Goal: Transaction & Acquisition: Purchase product/service

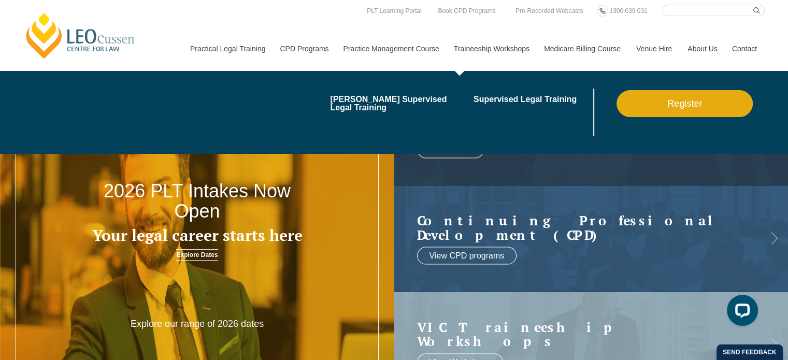
click at [498, 49] on link "Traineeship Workshops" at bounding box center [491, 48] width 90 height 45
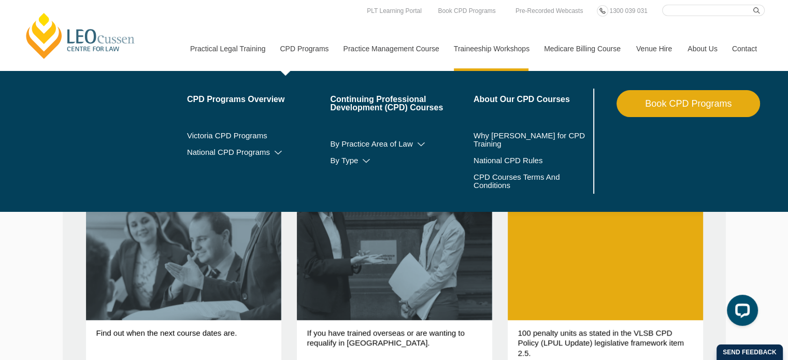
click at [309, 49] on link "CPD Programs" at bounding box center [303, 48] width 63 height 45
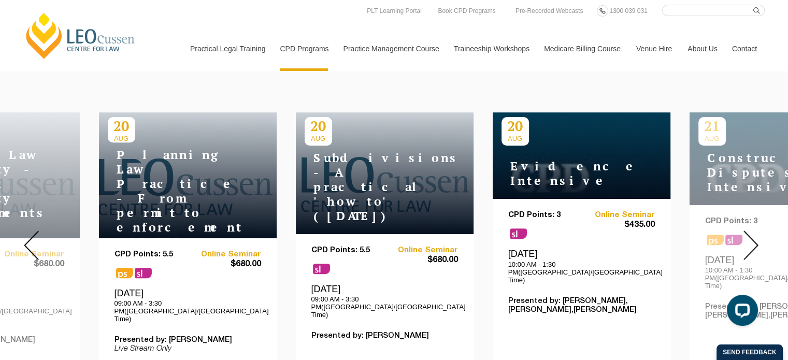
click at [31, 235] on img at bounding box center [31, 245] width 15 height 30
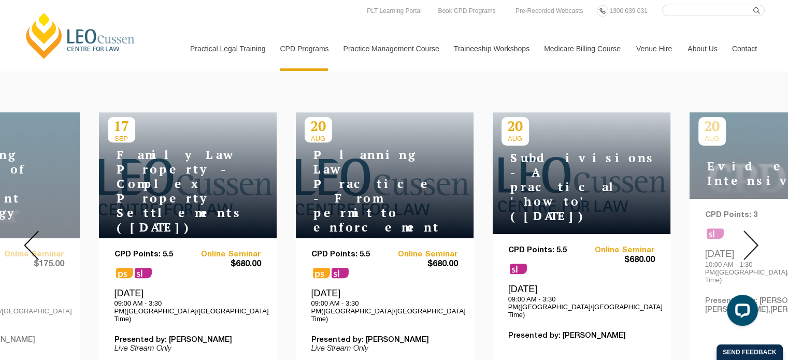
click at [31, 235] on img at bounding box center [31, 245] width 15 height 30
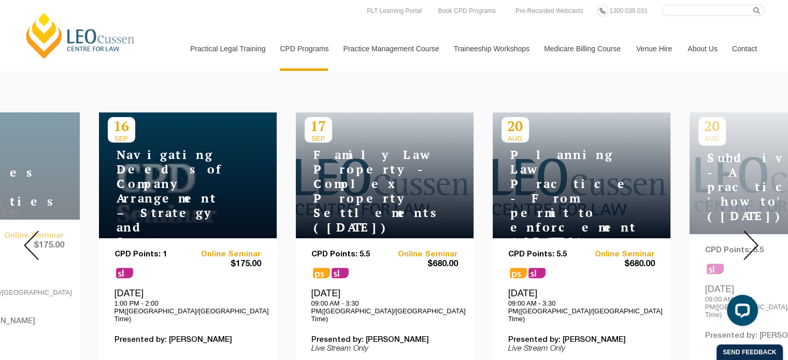
click at [31, 235] on img at bounding box center [31, 245] width 15 height 30
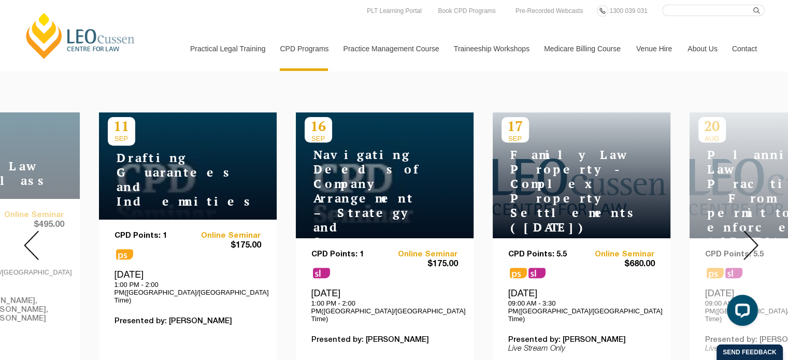
click at [31, 235] on img at bounding box center [31, 245] width 15 height 30
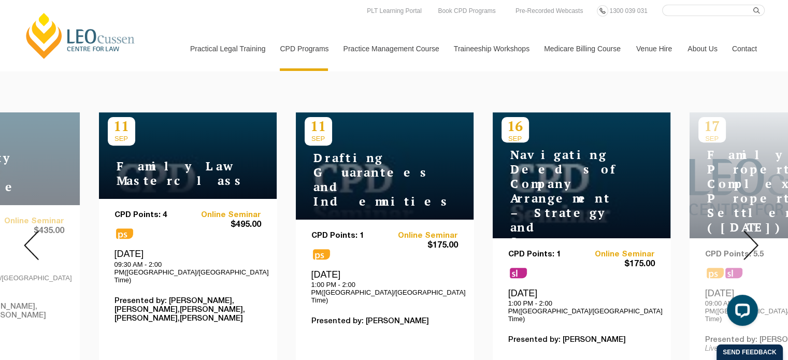
click at [31, 235] on img at bounding box center [31, 245] width 15 height 30
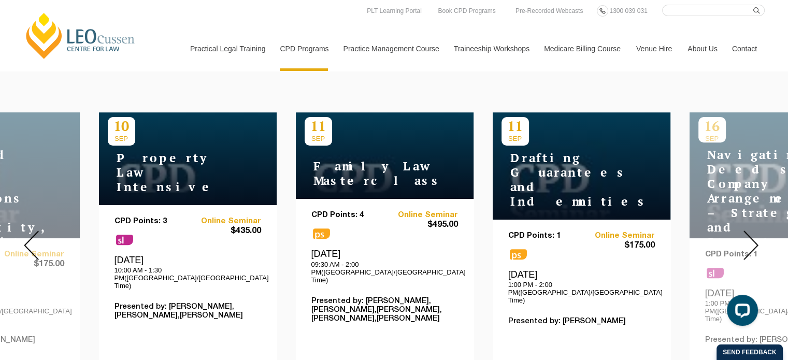
click at [31, 235] on img at bounding box center [31, 245] width 15 height 30
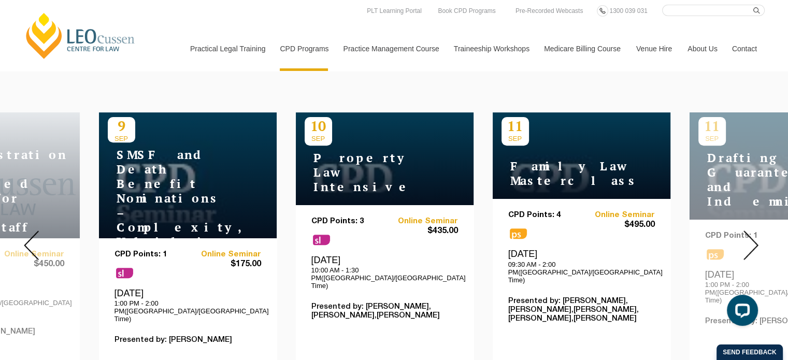
click at [31, 235] on img at bounding box center [31, 245] width 15 height 30
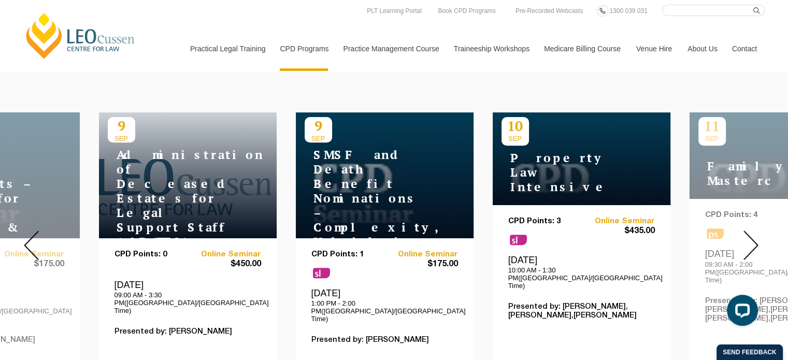
click at [31, 235] on img at bounding box center [31, 245] width 15 height 30
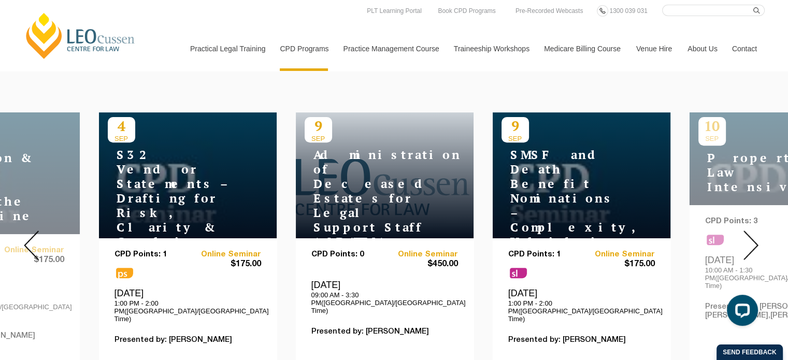
click at [30, 236] on img at bounding box center [31, 245] width 15 height 30
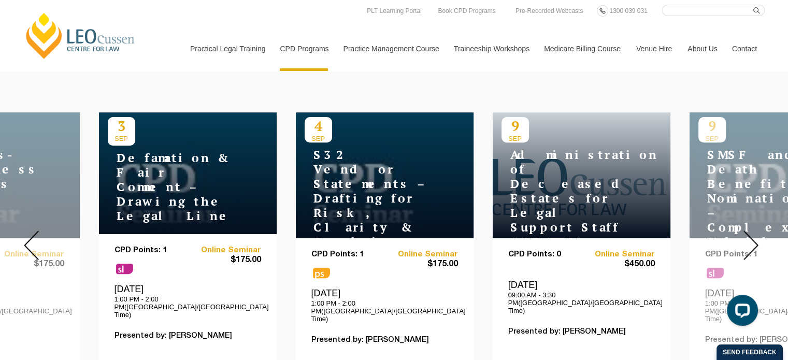
click at [30, 236] on img at bounding box center [31, 245] width 15 height 30
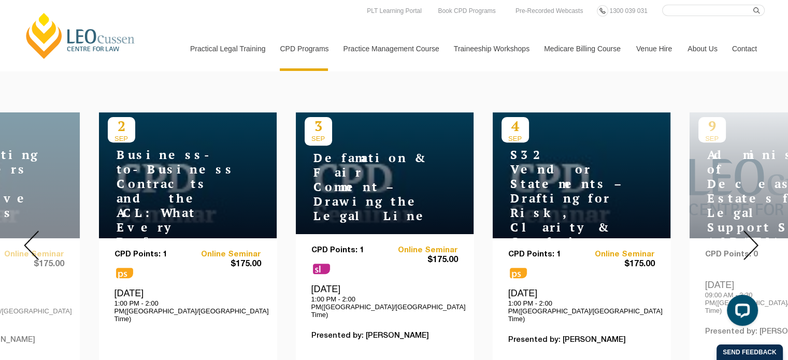
click at [30, 236] on img at bounding box center [31, 245] width 15 height 30
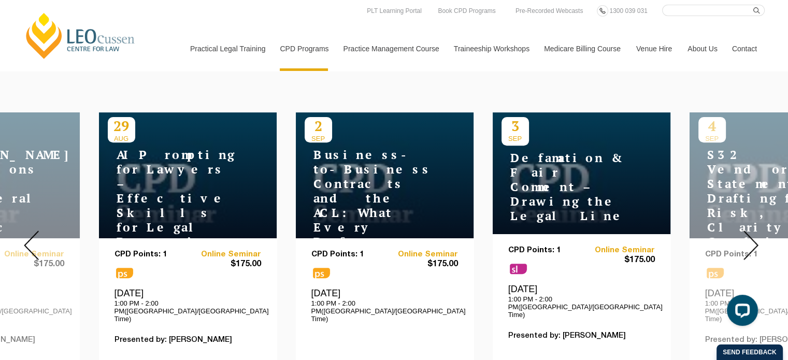
click at [30, 236] on img at bounding box center [31, 245] width 15 height 30
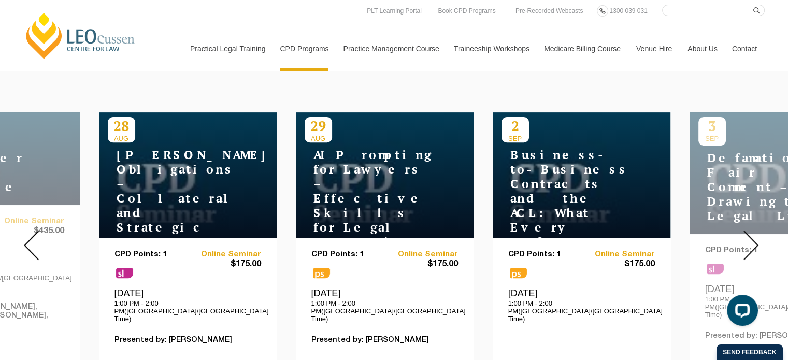
click at [30, 236] on img at bounding box center [31, 245] width 15 height 30
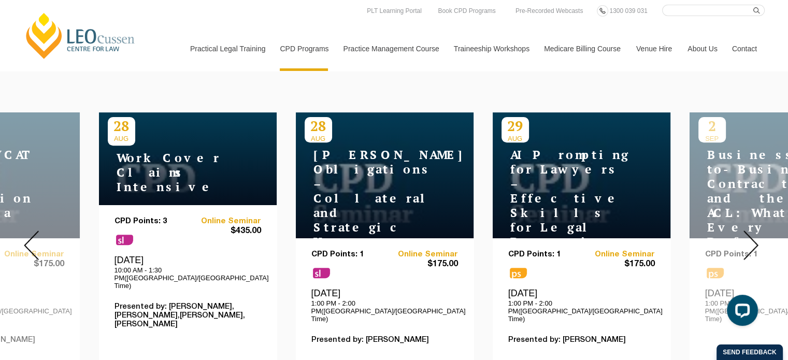
click at [30, 236] on img at bounding box center [31, 245] width 15 height 30
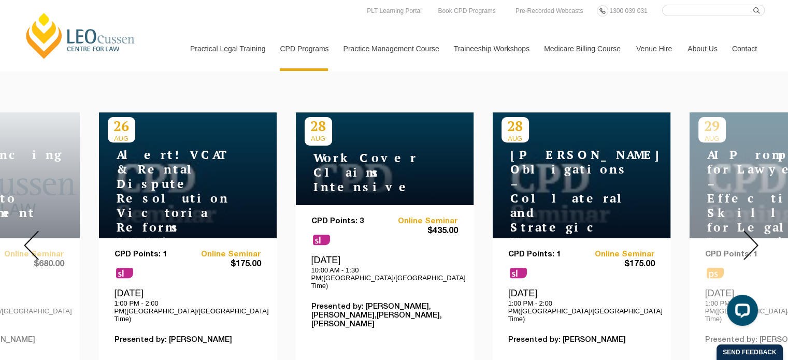
click at [30, 236] on img at bounding box center [31, 245] width 15 height 30
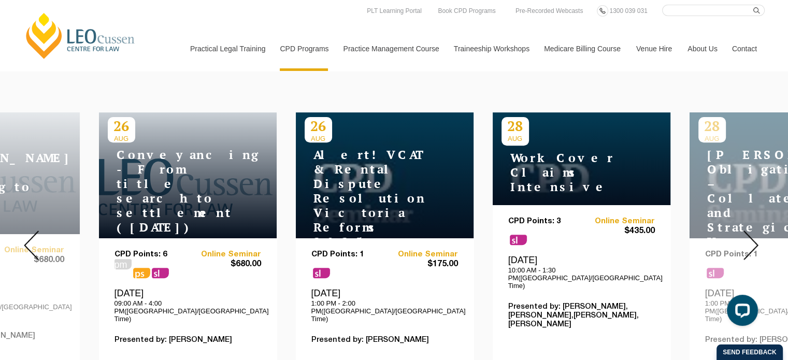
click at [135, 201] on h4 "Conveyancing - From title search to settlement (August 2025)" at bounding box center [172, 191] width 129 height 87
click at [125, 132] on p "26" at bounding box center [121, 126] width 27 height 18
click at [169, 181] on h4 "Conveyancing - From title search to settlement (August 2025)" at bounding box center [172, 191] width 129 height 87
click at [155, 250] on p "CPD Points: 6" at bounding box center [151, 254] width 74 height 9
click at [154, 268] on span "sl" at bounding box center [160, 273] width 17 height 10
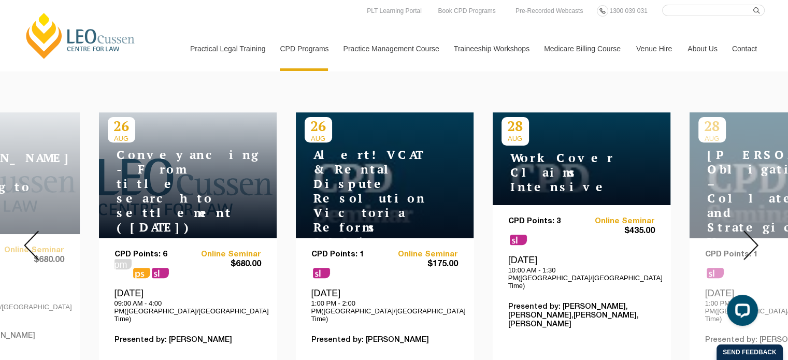
click at [153, 268] on span "sl" at bounding box center [160, 273] width 17 height 10
click at [152, 268] on span "sl" at bounding box center [160, 273] width 17 height 10
click at [124, 250] on p "CPD Points: 6" at bounding box center [151, 254] width 74 height 9
click at [122, 250] on p "CPD Points: 6" at bounding box center [151, 254] width 74 height 9
click at [145, 173] on h4 "Conveyancing - From title search to settlement (August 2025)" at bounding box center [172, 191] width 129 height 87
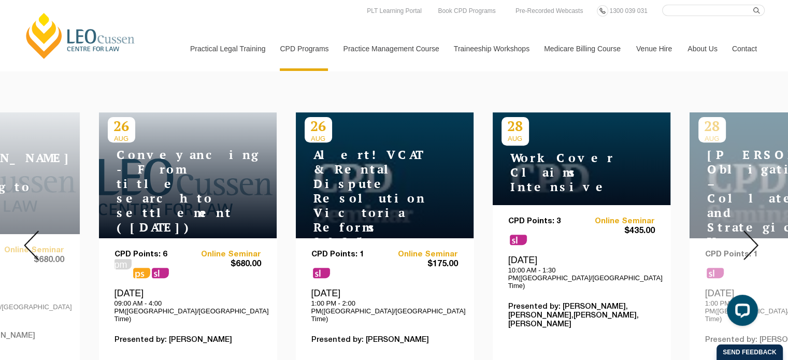
click at [123, 130] on p "26" at bounding box center [121, 126] width 27 height 18
click at [181, 146] on div "Conveyancing - From title search to settlement (August 2025)" at bounding box center [188, 188] width 160 height 92
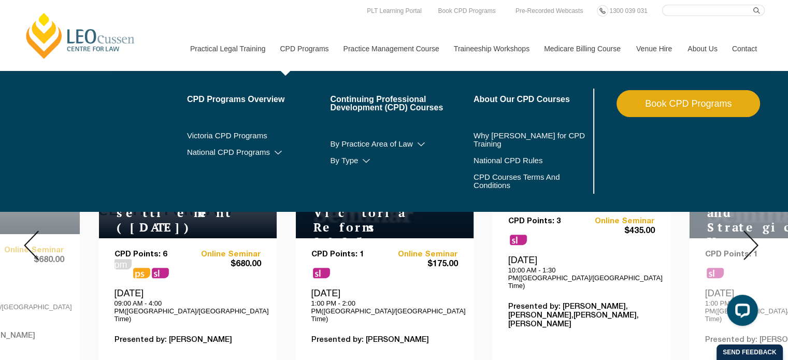
click at [673, 106] on link "Book CPD Programs" at bounding box center [687, 103] width 143 height 27
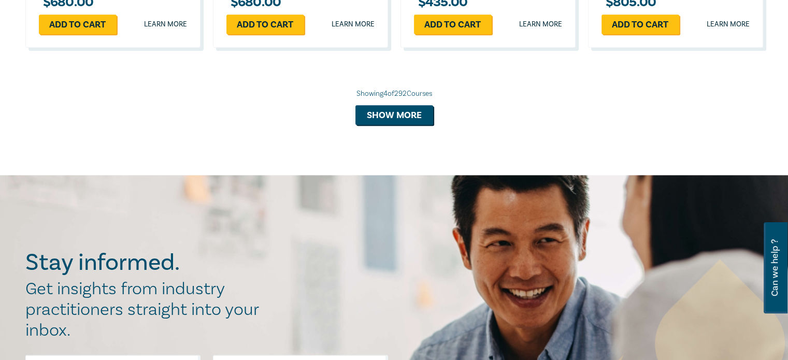
scroll to position [1139, 0]
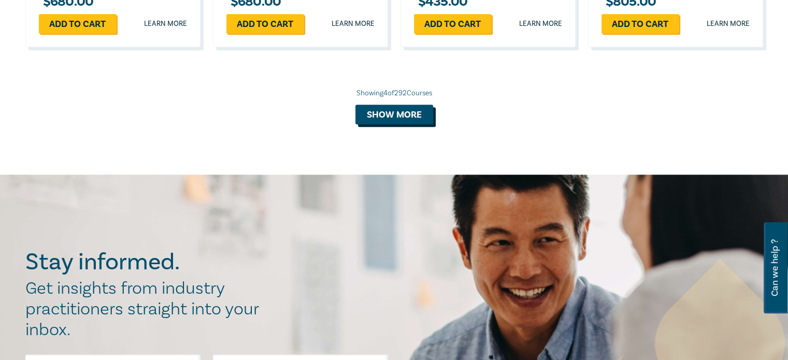
click at [383, 114] on button "Show more" at bounding box center [394, 115] width 78 height 20
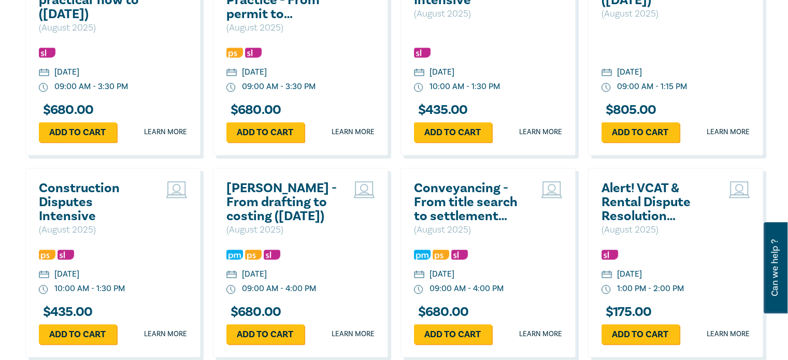
scroll to position [1036, 0]
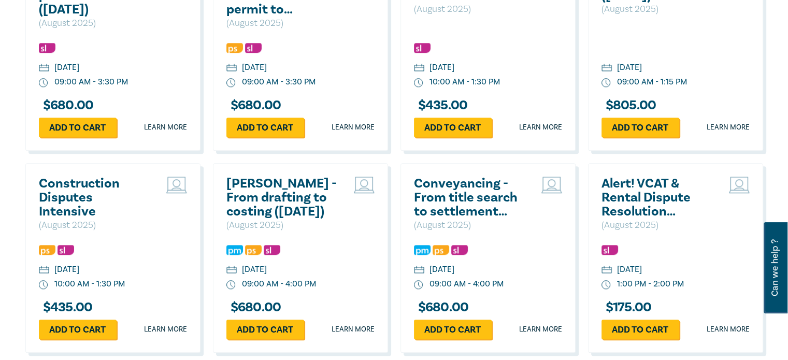
click at [482, 194] on h2 "Conveyancing - From title search to settlement ([DATE])" at bounding box center [469, 198] width 111 height 42
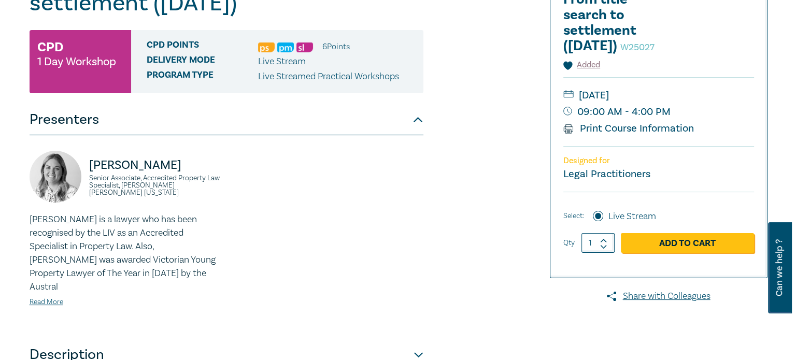
scroll to position [155, 0]
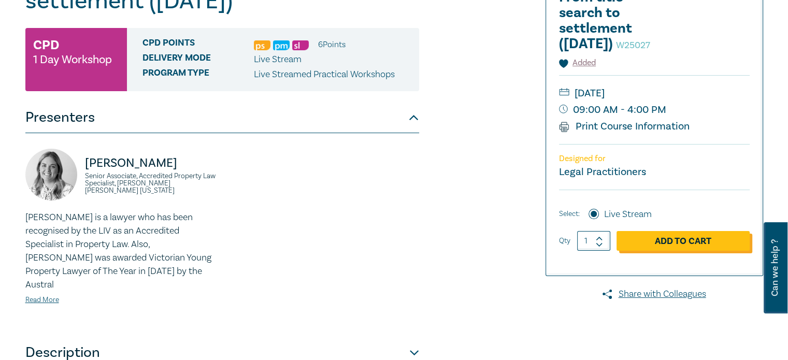
click at [644, 251] on link "Add to Cart" at bounding box center [682, 241] width 133 height 20
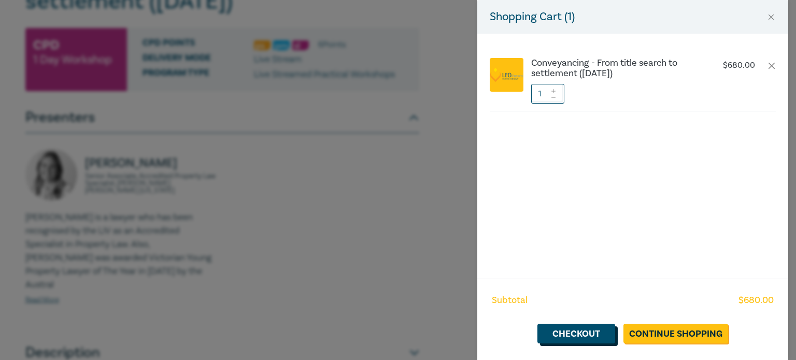
click at [607, 332] on link "Checkout" at bounding box center [576, 334] width 78 height 20
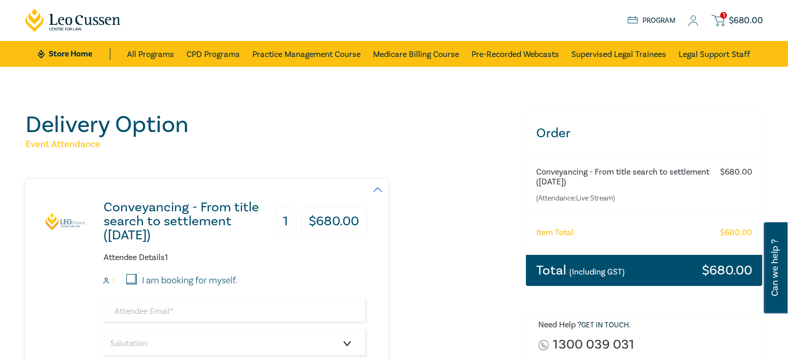
click at [129, 279] on input "I am booking for myself." at bounding box center [131, 279] width 10 height 10
checkbox input "true"
type input "danielcha727@gmail.com"
type input "Daniel"
type input "Cha"
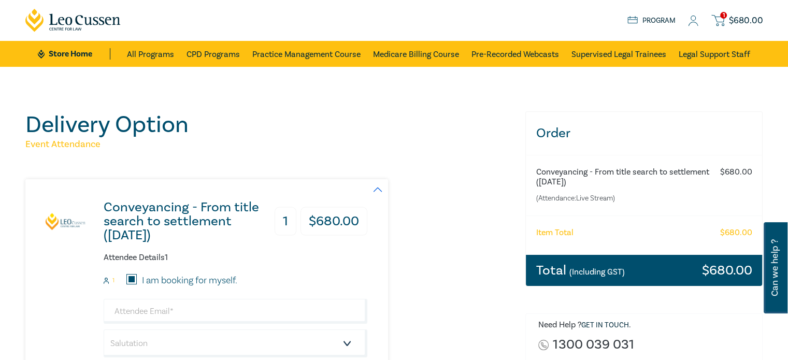
type input "402758154"
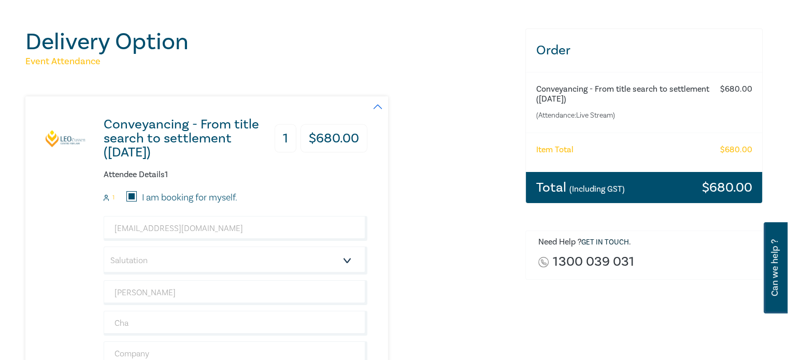
scroll to position [104, 0]
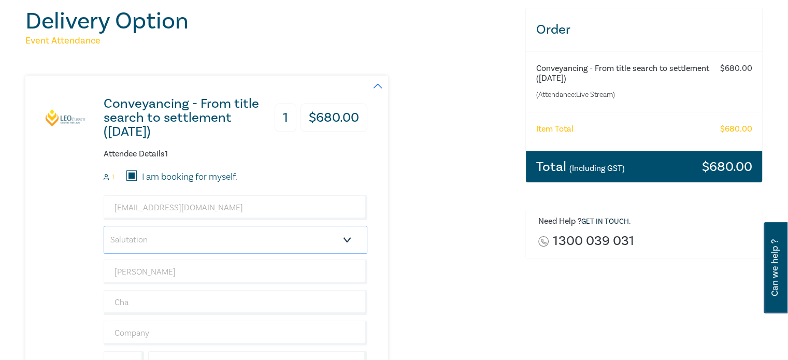
click at [344, 237] on select "Salutation Mr. Mrs. Ms. Miss Dr. Prof. Other" at bounding box center [236, 240] width 264 height 28
select select "Mr."
click at [104, 226] on select "Salutation Mr. Mrs. Ms. Miss Dr. Prof. Other" at bounding box center [236, 240] width 264 height 28
click at [412, 234] on div "Conveyancing - From title search to settlement (August 2025) 1 $ 680.00 Attende…" at bounding box center [268, 253] width 487 height 355
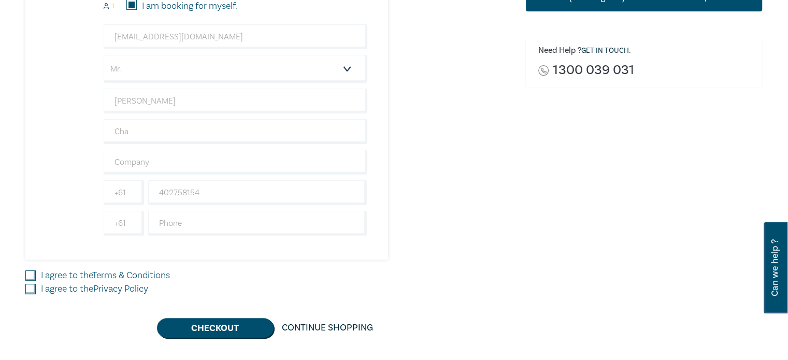
scroll to position [311, 0]
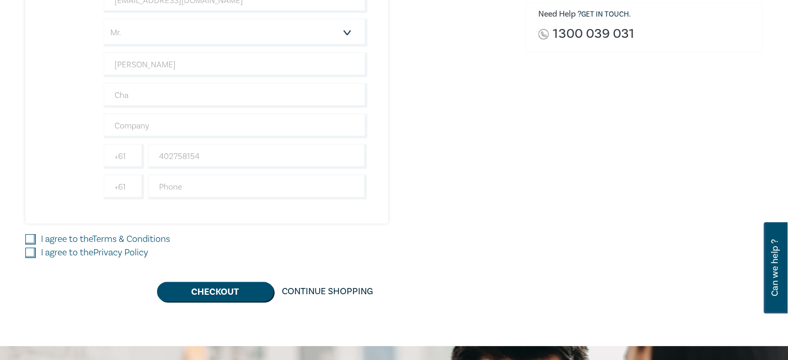
click at [31, 237] on input "I agree to the Terms & Conditions" at bounding box center [30, 239] width 10 height 10
checkbox input "true"
click at [30, 250] on input "I agree to the Privacy Policy" at bounding box center [30, 253] width 10 height 10
checkbox input "true"
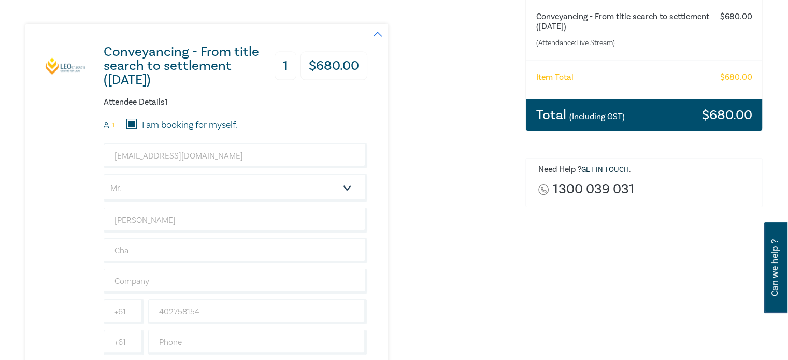
scroll to position [155, 0]
click at [347, 189] on select "Salutation Mr. Mrs. Ms. Miss Dr. Prof. Other" at bounding box center [236, 188] width 264 height 28
click at [453, 236] on div "Conveyancing - From title search to settlement (August 2025) 1 $ 680.00 Attende…" at bounding box center [268, 201] width 487 height 355
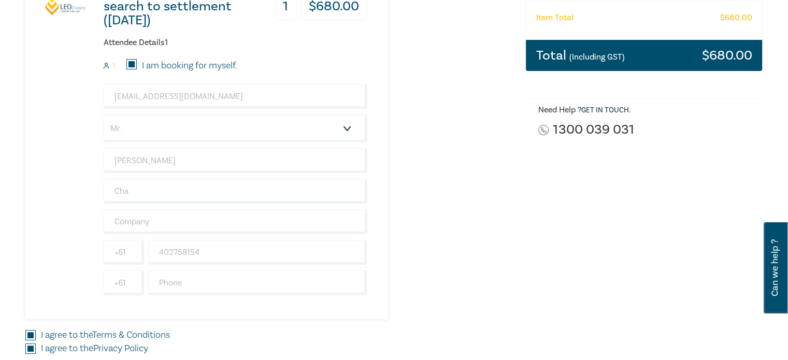
scroll to position [259, 0]
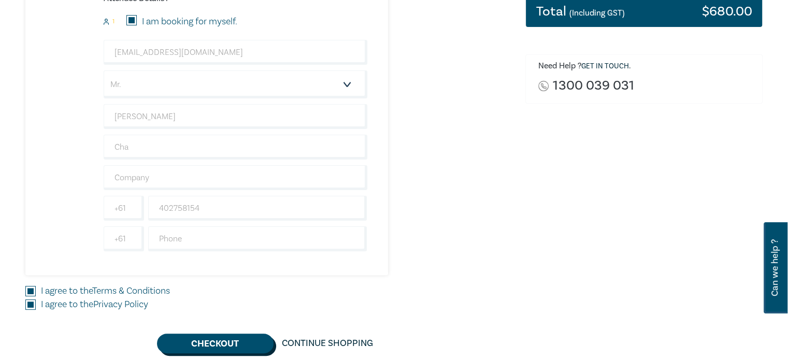
click at [236, 341] on button "Checkout" at bounding box center [215, 344] width 117 height 20
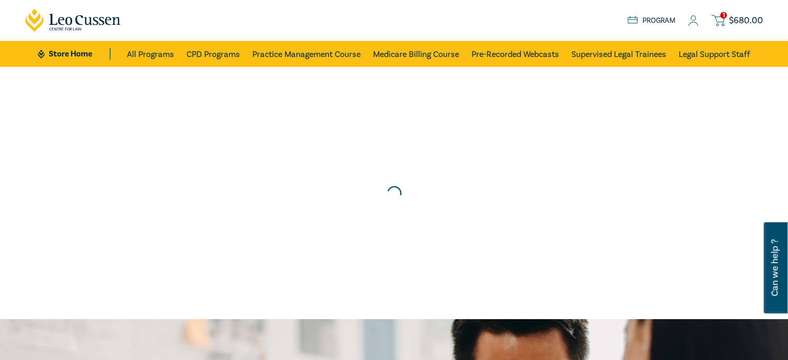
scroll to position [0, 0]
